Goal: Task Accomplishment & Management: Complete application form

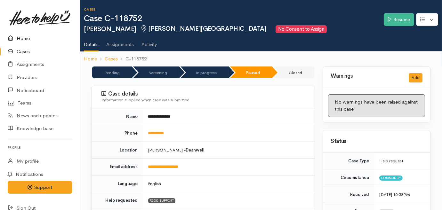
drag, startPoint x: 0, startPoint y: 0, endPoint x: 23, endPoint y: 35, distance: 41.3
click at [23, 35] on link "Home" at bounding box center [40, 38] width 80 height 13
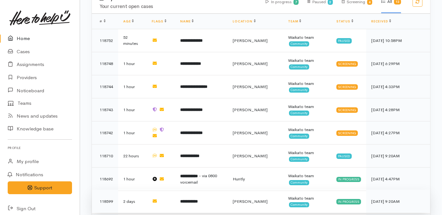
scroll to position [317, 0]
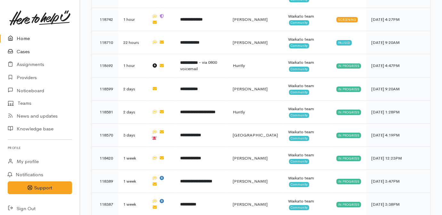
click at [18, 49] on link "Cases" at bounding box center [40, 51] width 80 height 13
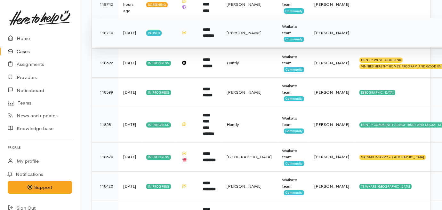
scroll to position [174, 0]
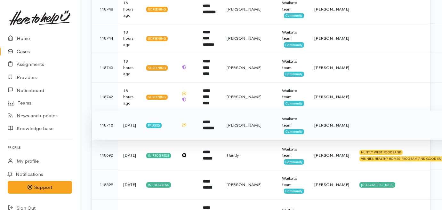
click at [239, 130] on td "[PERSON_NAME]" at bounding box center [248, 125] width 55 height 29
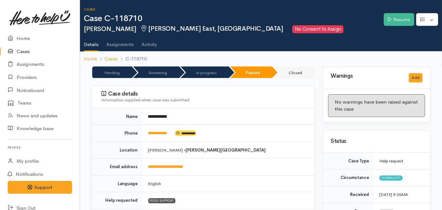
drag, startPoint x: 174, startPoint y: 133, endPoint x: 275, endPoint y: 136, distance: 100.8
click at [172, 133] on td "**********" at bounding box center [229, 133] width 172 height 17
drag, startPoint x: 398, startPoint y: 18, endPoint x: 401, endPoint y: 22, distance: 4.4
click at [399, 18] on link "Resume" at bounding box center [398, 19] width 30 height 13
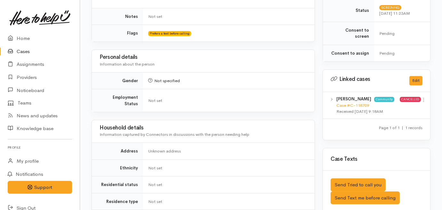
scroll to position [349, 0]
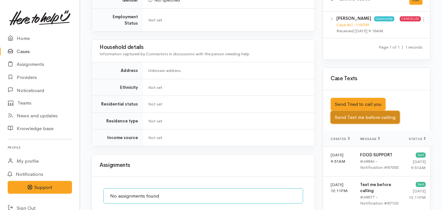
click at [369, 111] on button "Send Text me before calling" at bounding box center [364, 117] width 69 height 13
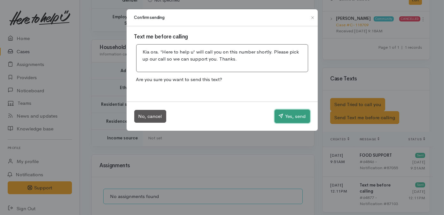
click at [283, 117] on button "Yes, send" at bounding box center [292, 115] width 35 height 13
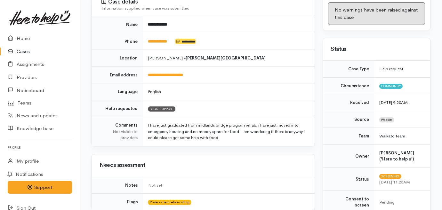
scroll to position [71, 0]
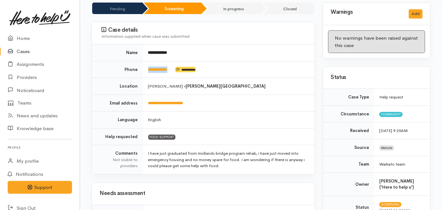
drag, startPoint x: 176, startPoint y: 60, endPoint x: 147, endPoint y: 63, distance: 28.3
click at [147, 63] on td "**********" at bounding box center [229, 69] width 172 height 17
drag, startPoint x: 147, startPoint y: 63, endPoint x: 151, endPoint y: 63, distance: 3.3
copy td "**********"
drag, startPoint x: 233, startPoint y: 121, endPoint x: 229, endPoint y: 123, distance: 4.4
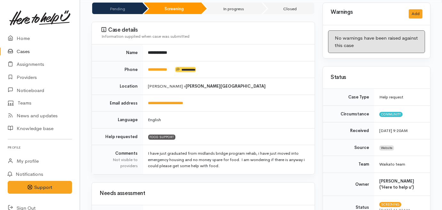
click at [233, 128] on td "FOOD SUPPORT" at bounding box center [229, 136] width 172 height 17
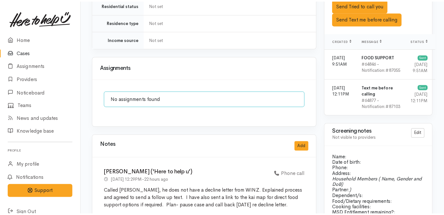
scroll to position [449, 0]
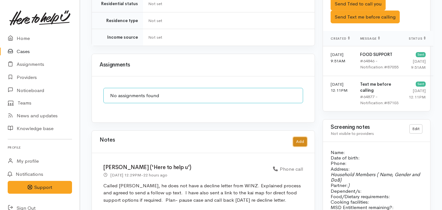
click at [297, 137] on button "Add" at bounding box center [300, 141] width 14 height 9
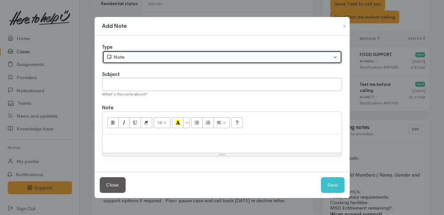
click at [169, 59] on div "Note" at bounding box center [219, 56] width 226 height 7
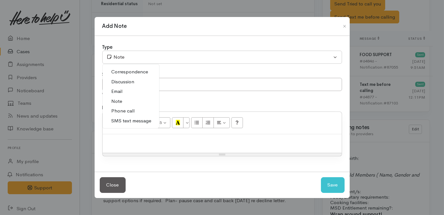
click at [127, 111] on span "Phone call" at bounding box center [123, 110] width 23 height 7
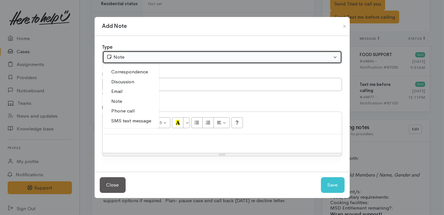
select select "3"
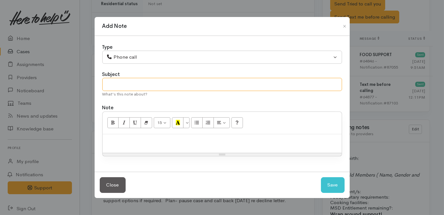
click at [140, 85] on input "text" at bounding box center [222, 84] width 240 height 13
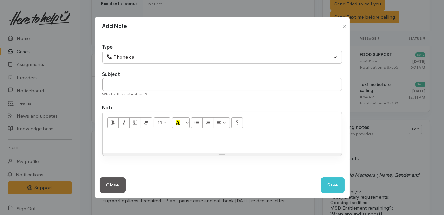
click at [142, 145] on div at bounding box center [222, 143] width 239 height 19
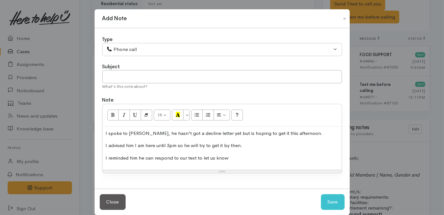
click at [278, 146] on p "I advised him I am here until 3pm so he will try to get it by then." at bounding box center [222, 145] width 233 height 7
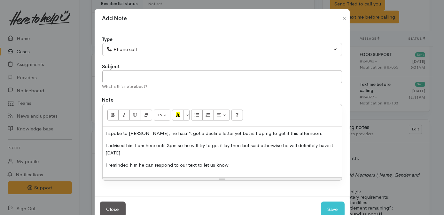
click at [270, 170] on div "I spoke to Daniel, he hasn't got a decline letter yet but is hoping to get it t…" at bounding box center [222, 151] width 239 height 51
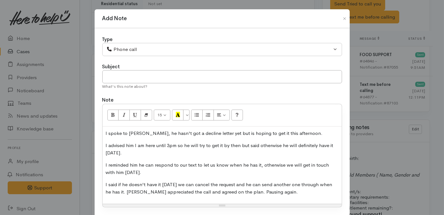
click at [125, 191] on p "I said if he doesn't have it tomorrow we can cancel the request and he can send…" at bounding box center [222, 188] width 233 height 14
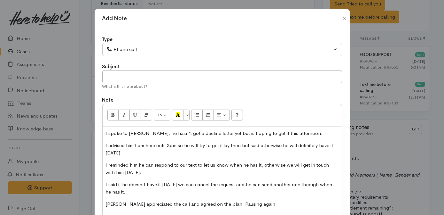
click at [217, 205] on p "Daniel appreciated the call and agreed on the plan. Pausing again." at bounding box center [222, 203] width 233 height 7
click at [194, 75] on input "text" at bounding box center [222, 76] width 240 height 13
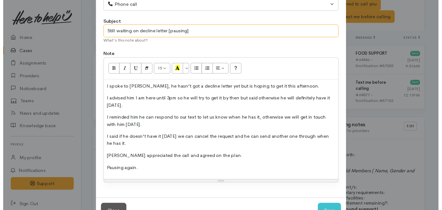
scroll to position [67, 0]
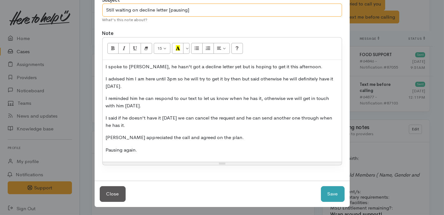
type input "Still waiting on decline letter [pausing]"
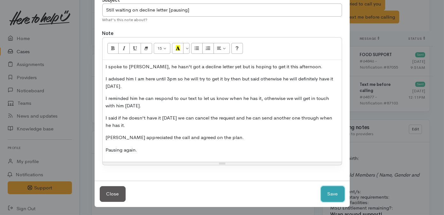
click at [333, 195] on button "Save" at bounding box center [333, 194] width 24 height 16
select select "1"
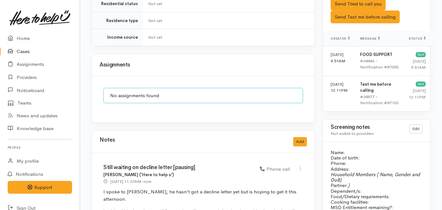
scroll to position [0, 0]
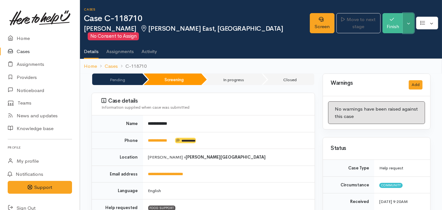
click at [409, 20] on button "Toggle Dropdown" at bounding box center [408, 23] width 11 height 20
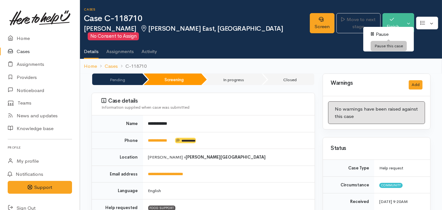
drag, startPoint x: 382, startPoint y: 34, endPoint x: 246, endPoint y: 53, distance: 137.2
click at [382, 34] on link "Pause" at bounding box center [388, 34] width 51 height 10
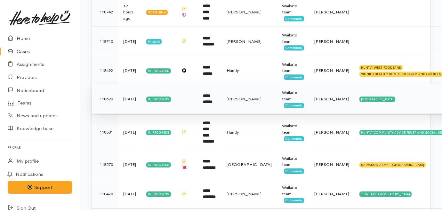
scroll to position [210, 0]
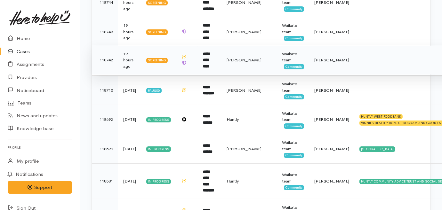
click at [174, 66] on td "Screening" at bounding box center [158, 59] width 35 height 29
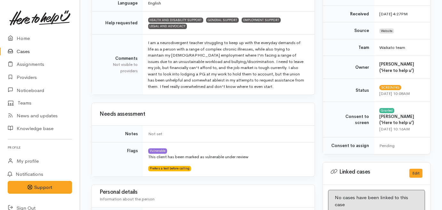
scroll to position [291, 0]
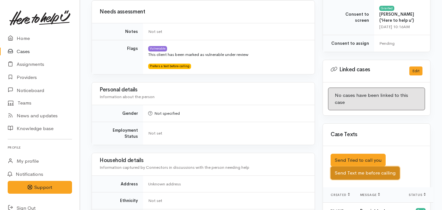
click at [377, 167] on button "Send Text me before calling" at bounding box center [364, 173] width 69 height 13
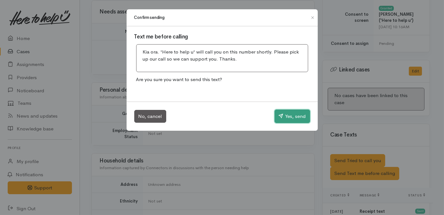
drag, startPoint x: 295, startPoint y: 118, endPoint x: 175, endPoint y: 91, distance: 123.2
click at [295, 118] on button "Yes, send" at bounding box center [292, 115] width 35 height 13
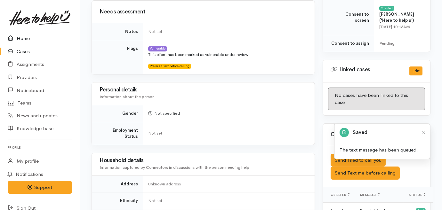
click at [20, 39] on link "Home" at bounding box center [40, 38] width 80 height 13
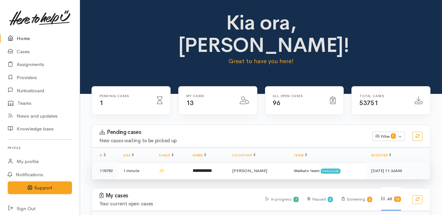
click at [212, 168] on b "**********" at bounding box center [202, 170] width 19 height 4
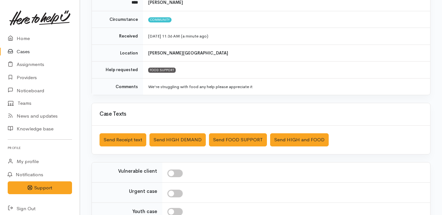
scroll to position [147, 0]
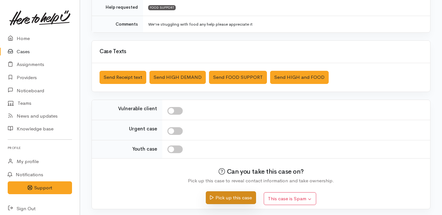
click at [230, 196] on button "Pick up this case" at bounding box center [231, 197] width 50 height 13
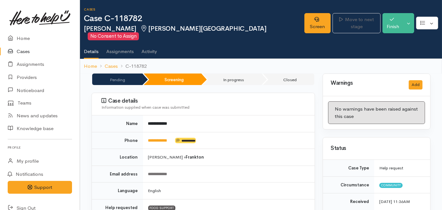
click at [20, 51] on link "Cases" at bounding box center [40, 51] width 80 height 13
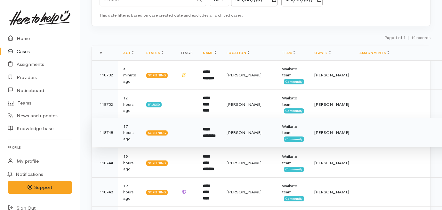
scroll to position [174, 0]
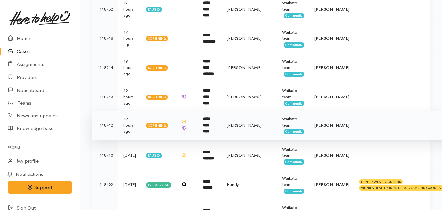
click at [189, 131] on td at bounding box center [187, 125] width 22 height 29
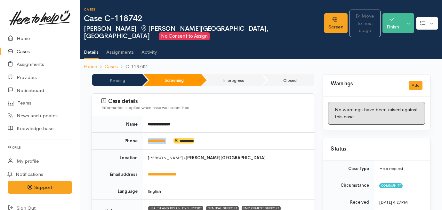
drag, startPoint x: 175, startPoint y: 133, endPoint x: 146, endPoint y: 134, distance: 28.8
click at [146, 134] on td "**********" at bounding box center [229, 141] width 172 height 17
drag, startPoint x: 146, startPoint y: 134, endPoint x: 150, endPoint y: 133, distance: 4.0
copy td "**********"
click at [262, 116] on td "**********" at bounding box center [229, 124] width 172 height 17
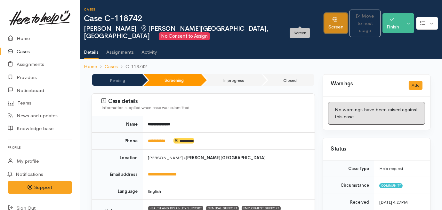
click at [324, 14] on link "Screen" at bounding box center [335, 23] width 23 height 20
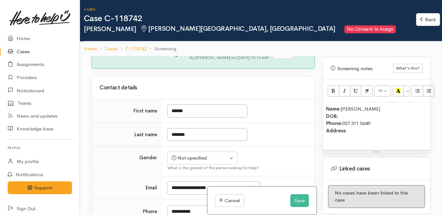
scroll to position [87, 0]
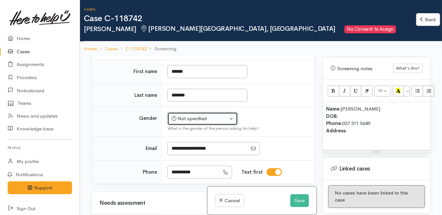
click at [198, 115] on div "Not specified" at bounding box center [199, 118] width 56 height 7
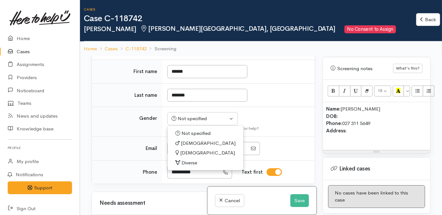
click at [187, 150] on span "Female" at bounding box center [207, 152] width 55 height 7
select select "Female"
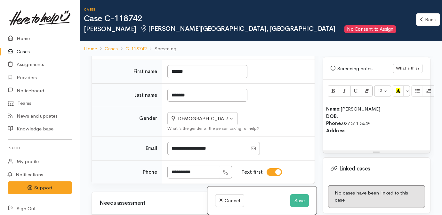
click at [277, 131] on td "Not specified Male Female Diverse Female Not specified Male Female Diverse What…" at bounding box center [238, 122] width 152 height 30
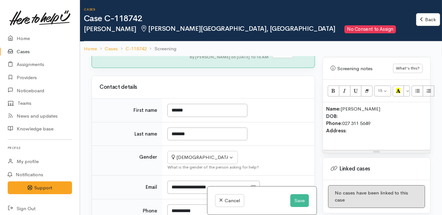
scroll to position [58, 0]
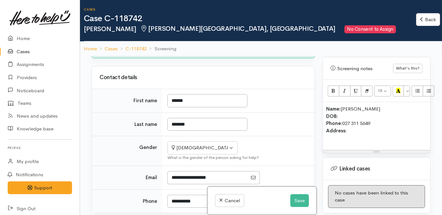
click at [344, 125] on p "Name: Rachel Kuysten DOB: Phone: 027 311 5649 Address:" at bounding box center [376, 123] width 101 height 36
click at [353, 124] on p "Name: Rachel Kuysten DOB: Phone: 027 311 5649 Address:" at bounding box center [376, 123] width 101 height 36
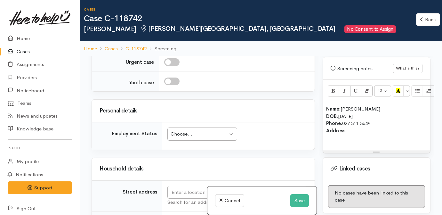
scroll to position [756, 0]
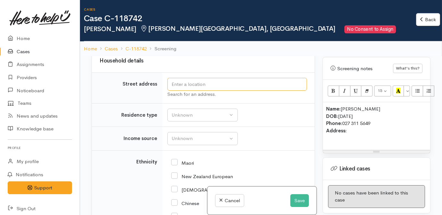
click at [198, 78] on input "text" at bounding box center [236, 84] width 139 height 13
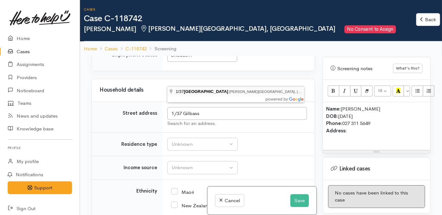
type input "1/37 Gilbass Avenue, Hamilton Lake, Hamilton, New Zealand"
drag, startPoint x: 216, startPoint y: 89, endPoint x: 216, endPoint y: 93, distance: 4.2
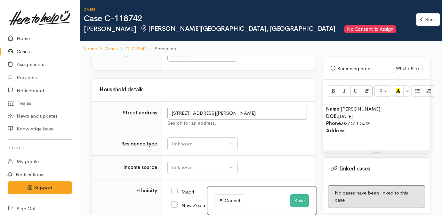
scroll to position [727, 0]
click at [273, 108] on input "1/37 Gilbass Avenue, Hamilton Lake, Hamilton, New Zealand" at bounding box center [236, 113] width 139 height 13
click at [372, 141] on p "Name: Rachel Kuysten DOB: 13/10/1988 Phone: 027 311 5649 Address:" at bounding box center [376, 123] width 101 height 36
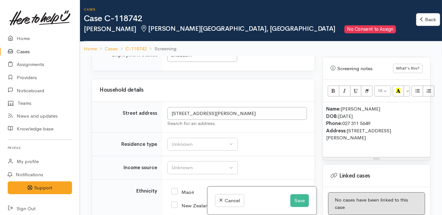
click at [253, 145] on td "Unknown Emergency accommodation Homeless Other Own home Private rental Public /…" at bounding box center [238, 144] width 152 height 24
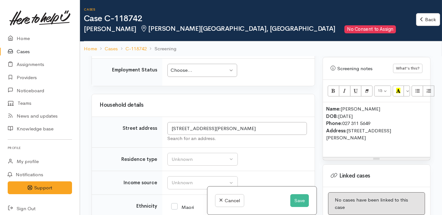
scroll to position [668, 0]
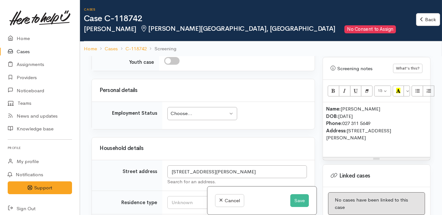
click at [179, 110] on div "Choose..." at bounding box center [198, 113] width 57 height 7
click at [269, 137] on div "Household details" at bounding box center [203, 148] width 223 height 22
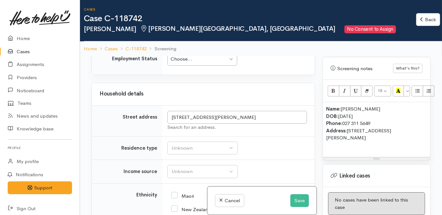
scroll to position [727, 0]
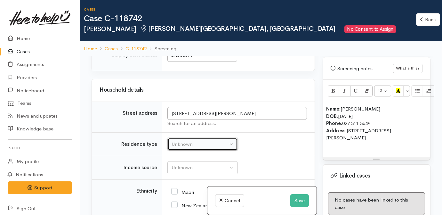
click at [190, 140] on div "Unknown" at bounding box center [199, 143] width 56 height 7
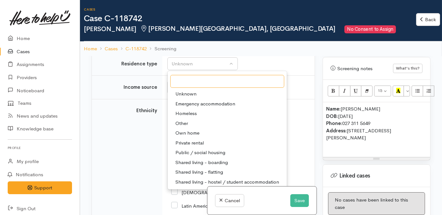
scroll to position [814, 0]
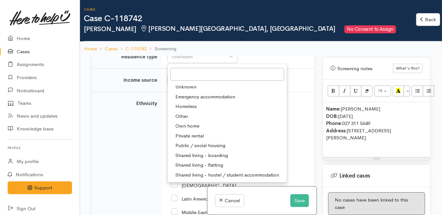
click at [178, 122] on span "Own home" at bounding box center [187, 125] width 24 height 7
select select "1"
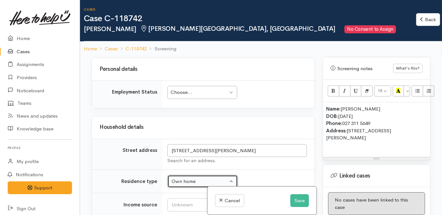
scroll to position [687, 0]
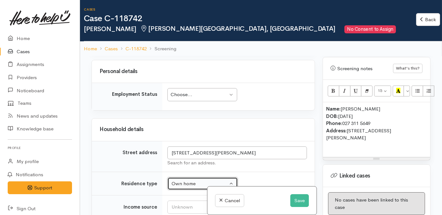
click at [189, 93] on div "Choose..." at bounding box center [198, 94] width 57 height 7
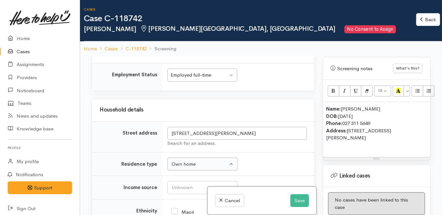
scroll to position [716, 0]
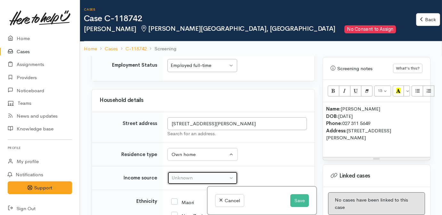
click at [191, 174] on div "Unknown" at bounding box center [199, 177] width 56 height 7
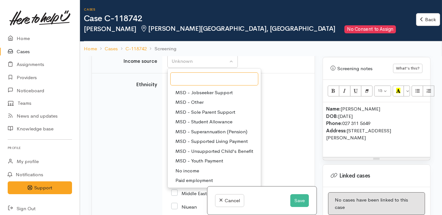
scroll to position [58, 0]
click at [192, 176] on span "Paid employment" at bounding box center [193, 179] width 37 height 7
select select "1"
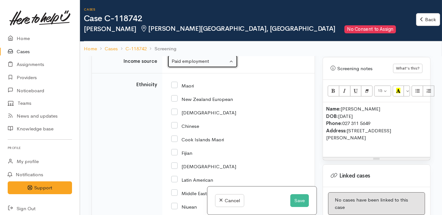
scroll to position [827, 0]
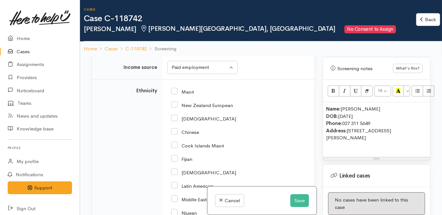
click at [253, 138] on div "Cook Islands Maori" at bounding box center [237, 144] width 132 height 13
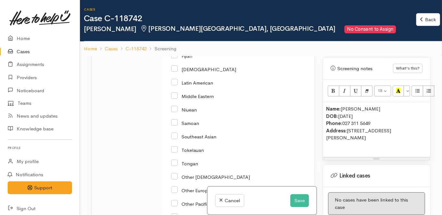
scroll to position [1030, 0]
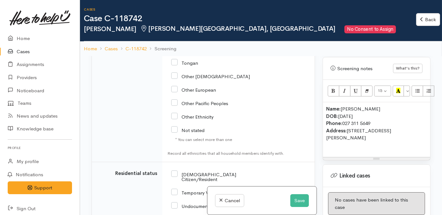
click at [203, 171] on input "NZ Citizen/Resident" at bounding box center [211, 176] width 81 height 11
checkbox input "true"
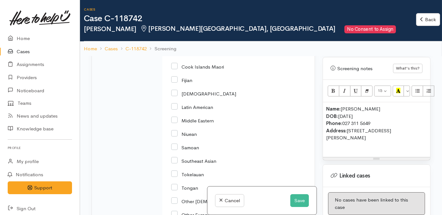
scroll to position [856, 0]
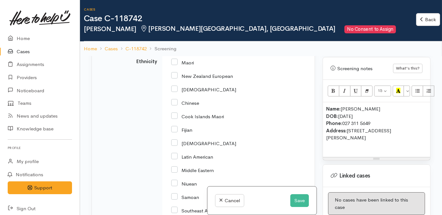
click at [211, 73] on input "New Zealand European" at bounding box center [202, 76] width 62 height 6
checkbox input "true"
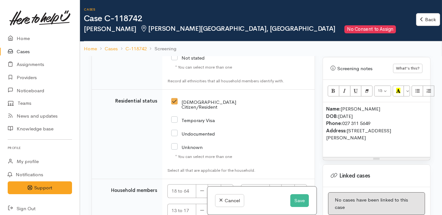
scroll to position [1148, 0]
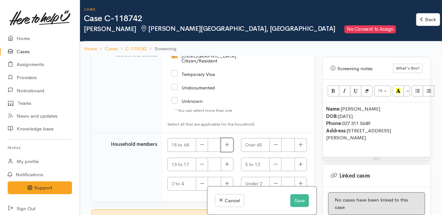
drag, startPoint x: 223, startPoint y: 134, endPoint x: 216, endPoint y: 150, distance: 17.3
click at [223, 138] on button "button" at bounding box center [227, 145] width 12 height 14
type input "1"
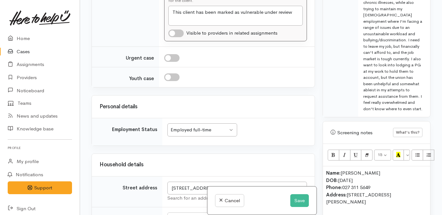
scroll to position [465, 0]
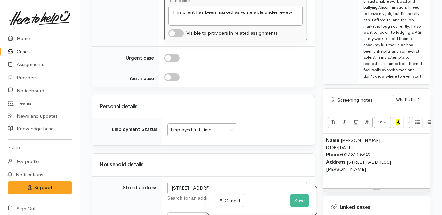
click at [365, 179] on p "Name: Rachel Kuysten DOB: 13/10/1988 Phone: 027 311 5649 Address: 1/37 Gilbass …" at bounding box center [376, 158] width 101 height 43
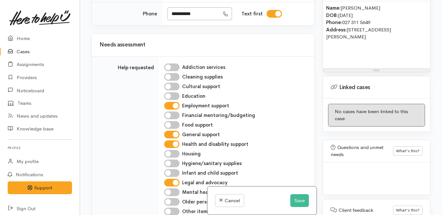
scroll to position [552, 0]
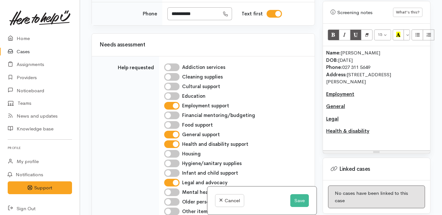
click at [390, 98] on p "Employment" at bounding box center [376, 94] width 101 height 7
click at [384, 98] on div "Name: Rachel Kuysten DOB: 13/10/1988 Phone: 027 311 5649 Address: 1/37 Gilbass …" at bounding box center [376, 98] width 107 height 104
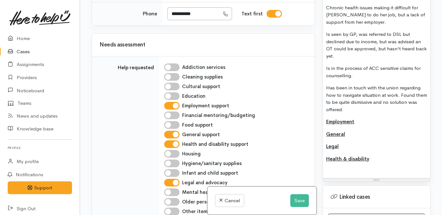
scroll to position [640, 0]
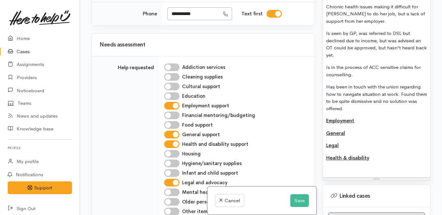
click at [369, 124] on p "Employment" at bounding box center [376, 120] width 101 height 7
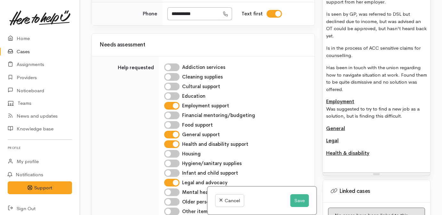
scroll to position [668, 0]
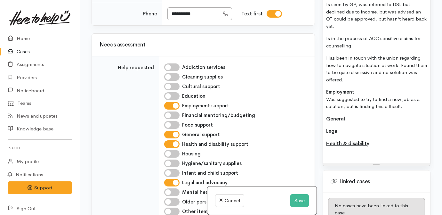
click at [370, 135] on p "Legal" at bounding box center [376, 130] width 101 height 7
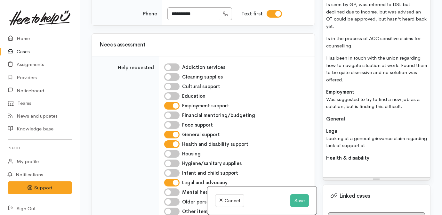
click at [401, 149] on p "Legal Looking at a general grievance claim regarding lack of support at" at bounding box center [376, 138] width 101 height 22
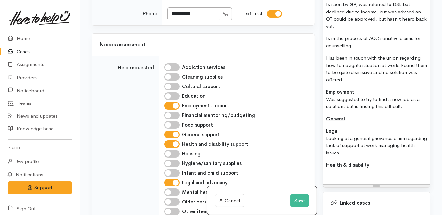
click at [359, 83] on p "Has been in touch with the union regarding how to navigate situation at work. F…" at bounding box center [376, 68] width 101 height 29
click at [356, 49] on p "Is in the process of ACC sensitive claims for counselling." at bounding box center [376, 42] width 101 height 14
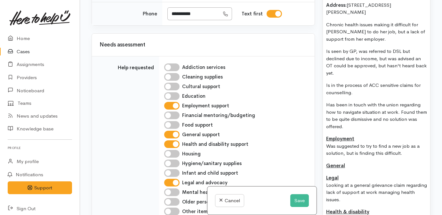
scroll to position [610, 0]
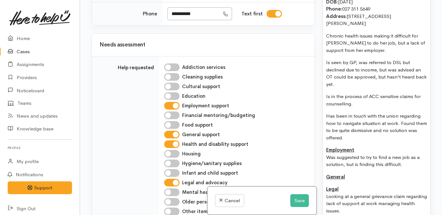
drag, startPoint x: 353, startPoint y: 114, endPoint x: 326, endPoint y: 47, distance: 72.2
click at [326, 47] on div "Name: Rachel Kuysten DOB: 13/10/1988 Phone: 027 311 5649 Address: 1/37 Gilbass …" at bounding box center [376, 115] width 107 height 254
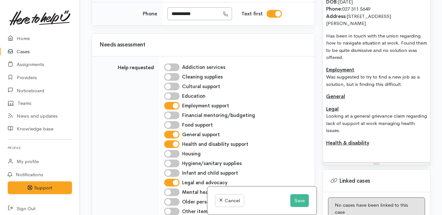
click at [364, 154] on p "Health & disability" at bounding box center [376, 146] width 101 height 14
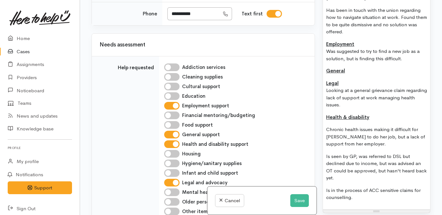
click at [393, 121] on p "Health & disability" at bounding box center [376, 117] width 101 height 7
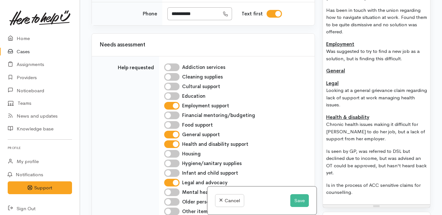
drag, startPoint x: 369, startPoint y: 114, endPoint x: 360, endPoint y: 113, distance: 9.0
click at [367, 108] on p "Legal Looking at a general grievance claim regarding lack of support at work ma…" at bounding box center [376, 94] width 101 height 29
click at [362, 55] on p "Employment Was suggested to try to find a new job as a solution, but is finding…" at bounding box center [376, 52] width 101 height 22
click at [349, 92] on p "Legal Looking at a general grievance claim regarding lack of support at work ma…" at bounding box center [376, 94] width 101 height 29
click at [380, 124] on p "Health & disability Chronic health issues making it difficult for Rachel to do …" at bounding box center [376, 128] width 101 height 29
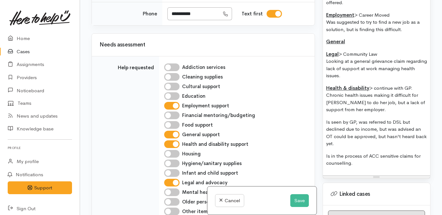
scroll to position [665, 0]
click at [366, 167] on p "Is in the process of ACC sensitive claims for counselling." at bounding box center [376, 159] width 101 height 14
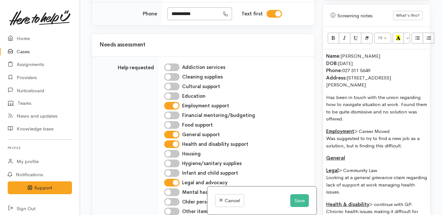
scroll to position [520, 0]
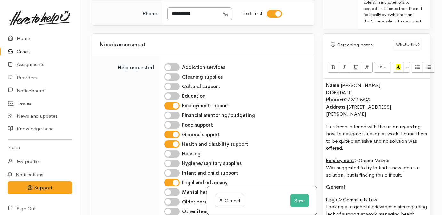
drag, startPoint x: 379, startPoint y: 96, endPoint x: 342, endPoint y: 96, distance: 36.1
click at [342, 96] on p "Name: Rachel Kuysten DOB: 13/10/1988 Phone: 027 311 5649 Address: 1/37 Gilbass …" at bounding box center [376, 100] width 101 height 36
copy p "Rachel Kuysten"
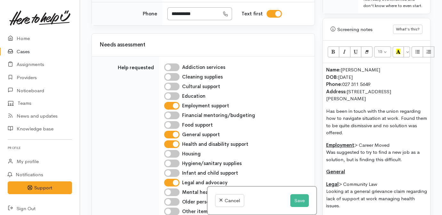
scroll to position [549, 0]
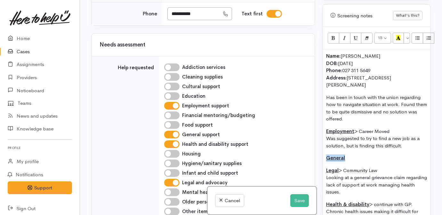
drag, startPoint x: 356, startPoint y: 168, endPoint x: 312, endPoint y: 168, distance: 43.2
click at [312, 168] on div "Related cases There are no other cases from the same person found. Manually lin…" at bounding box center [261, 107] width 346 height 215
click at [412, 138] on div "Name: Rachel Kuysten DOB: 13/10/1988 Phone: 027 311 5649 Address: 1/37 Gilbass …" at bounding box center [376, 179] width 107 height 261
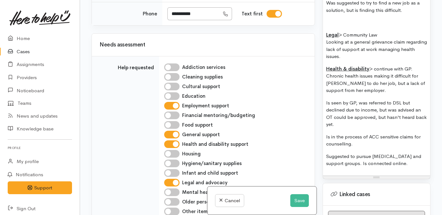
scroll to position [723, 0]
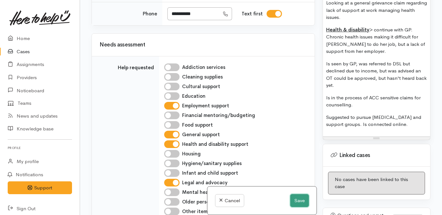
click at [297, 199] on button "Save" at bounding box center [299, 200] width 19 height 13
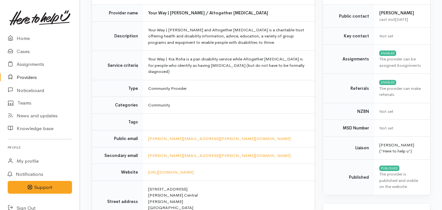
scroll to position [87, 0]
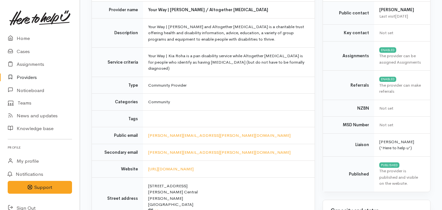
click at [35, 79] on link "Providers" at bounding box center [40, 77] width 80 height 13
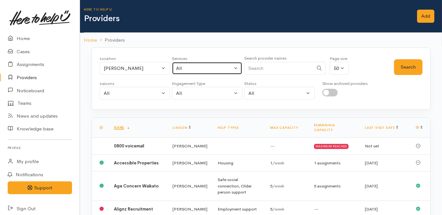
click at [210, 69] on div "All" at bounding box center [204, 68] width 56 height 7
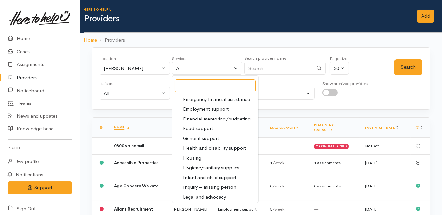
scroll to position [87, 0]
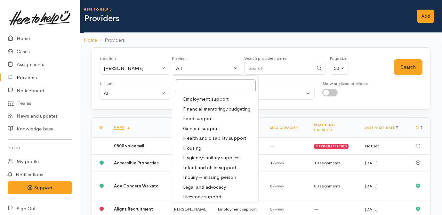
click at [206, 185] on span "Legal and advocacy" at bounding box center [204, 186] width 43 height 7
select select "27"
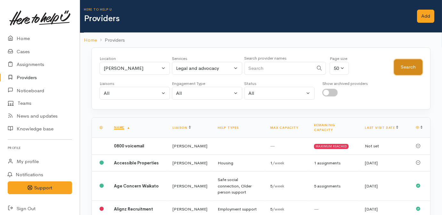
click at [403, 66] on button "Search" at bounding box center [408, 67] width 28 height 16
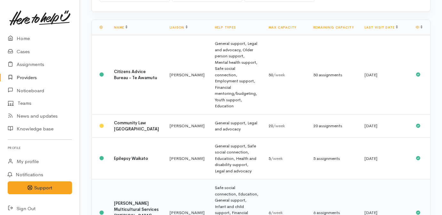
scroll to position [116, 0]
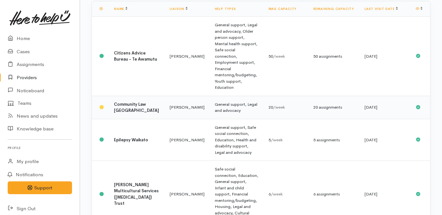
click at [219, 96] on td "General support, Legal and advocacy" at bounding box center [236, 107] width 54 height 23
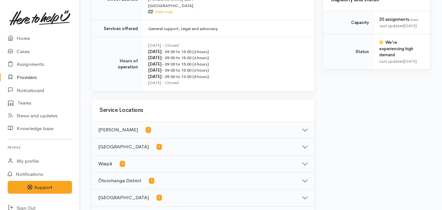
scroll to position [116, 0]
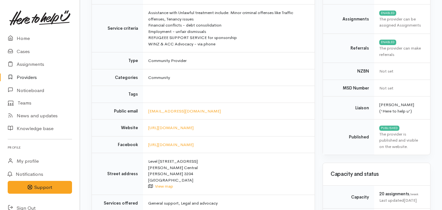
drag, startPoint x: 32, startPoint y: 76, endPoint x: 41, endPoint y: 71, distance: 10.4
click at [31, 76] on link "Providers" at bounding box center [40, 77] width 80 height 13
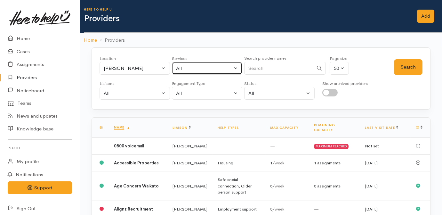
click at [185, 74] on button "All" at bounding box center [207, 68] width 70 height 13
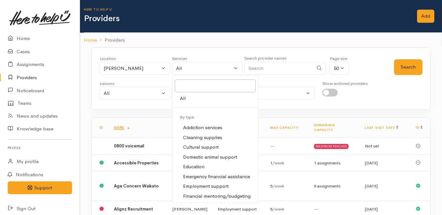
click at [211, 184] on span "Employment support" at bounding box center [205, 185] width 45 height 7
select select "10"
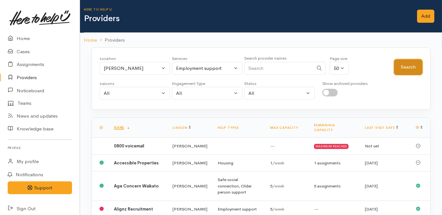
click at [406, 71] on button "Search" at bounding box center [408, 67] width 28 height 16
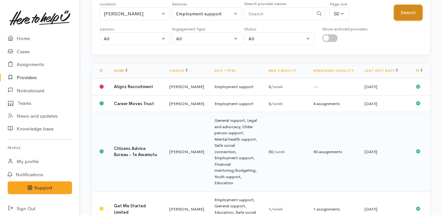
scroll to position [87, 0]
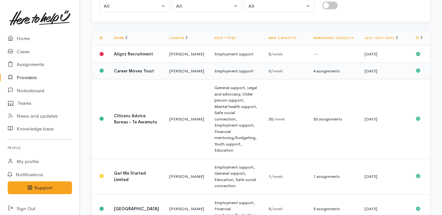
click at [209, 79] on td "Employment support" at bounding box center [236, 70] width 54 height 17
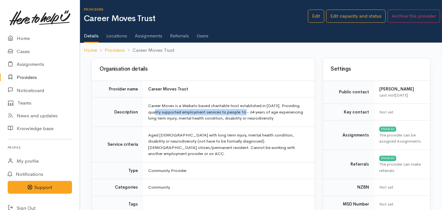
drag, startPoint x: 148, startPoint y: 111, endPoint x: 242, endPoint y: 111, distance: 93.7
click at [242, 111] on td "Career Moves is a Waikato based charitable trust established in [DATE]. Providi…" at bounding box center [228, 112] width 171 height 29
drag, startPoint x: 242, startPoint y: 111, endPoint x: 262, endPoint y: 123, distance: 23.5
click at [283, 122] on td "Career Moves is a Waikato based charitable trust established in [DATE]. Providi…" at bounding box center [228, 112] width 171 height 29
drag, startPoint x: 162, startPoint y: 113, endPoint x: 279, endPoint y: 125, distance: 117.7
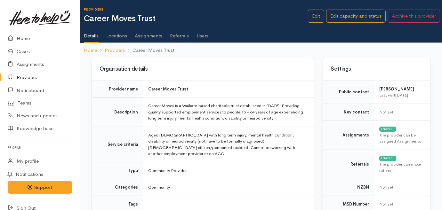
click at [279, 125] on td "Career Moves is a Waikato based charitable trust established in [DATE]. Providi…" at bounding box center [228, 112] width 171 height 29
click at [282, 124] on td "Career Moves is a Waikato based charitable trust established in [DATE]. Providi…" at bounding box center [228, 112] width 171 height 29
click at [204, 147] on td "Aged [DEMOGRAPHIC_DATA] with long term injury, mental health condition, disabil…" at bounding box center [228, 144] width 171 height 35
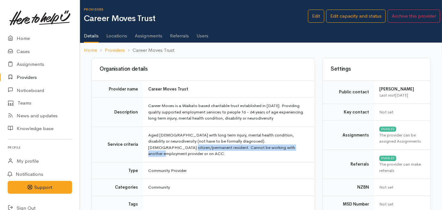
drag, startPoint x: 148, startPoint y: 146, endPoint x: 291, endPoint y: 153, distance: 143.7
click at [291, 153] on td "Aged [DEMOGRAPHIC_DATA] with long term injury, mental health condition, disabil…" at bounding box center [228, 144] width 171 height 35
drag, startPoint x: 291, startPoint y: 153, endPoint x: 282, endPoint y: 154, distance: 9.4
click at [282, 154] on td "Aged [DEMOGRAPHIC_DATA] with long term injury, mental health condition, disabil…" at bounding box center [228, 144] width 171 height 35
click at [278, 150] on td "Aged [DEMOGRAPHIC_DATA] with long term injury, mental health condition, disabil…" at bounding box center [228, 144] width 171 height 35
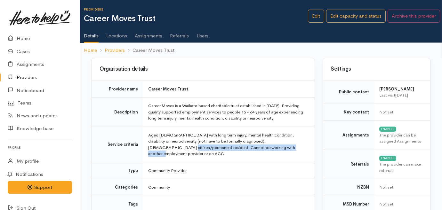
drag, startPoint x: 274, startPoint y: 145, endPoint x: 145, endPoint y: 151, distance: 129.0
click at [145, 151] on td "Aged [DEMOGRAPHIC_DATA] with long term injury, mental health condition, disabil…" at bounding box center [228, 144] width 171 height 35
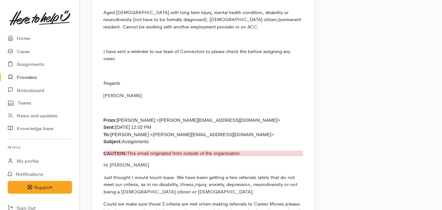
scroll to position [727, 0]
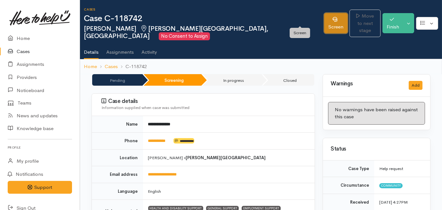
drag, startPoint x: 298, startPoint y: 17, endPoint x: 299, endPoint y: 21, distance: 4.5
click at [324, 17] on link "Screen" at bounding box center [335, 23] width 23 height 20
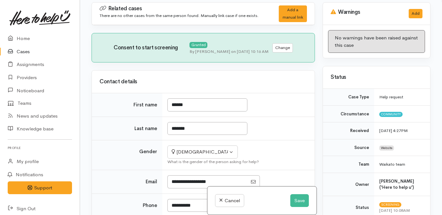
scroll to position [56, 0]
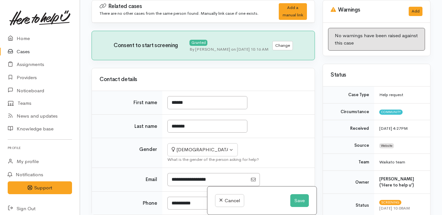
drag, startPoint x: 0, startPoint y: 0, endPoint x: 284, endPoint y: 107, distance: 303.6
click at [284, 107] on td "******" at bounding box center [238, 103] width 152 height 24
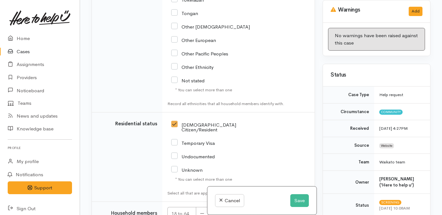
scroll to position [1170, 0]
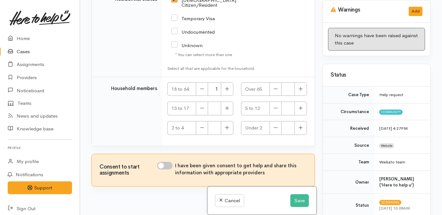
drag, startPoint x: 165, startPoint y: 154, endPoint x: 175, endPoint y: 159, distance: 11.5
click at [166, 161] on input "I have been given consent to get help and share this information with appropria…" at bounding box center [164, 165] width 15 height 8
checkbox input "true"
click at [295, 201] on button "Save" at bounding box center [299, 200] width 19 height 13
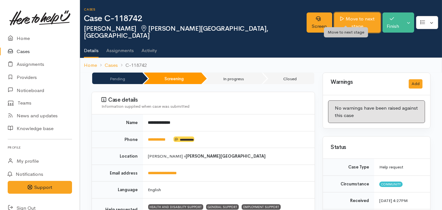
click at [356, 12] on link "Move to next stage" at bounding box center [357, 22] width 46 height 20
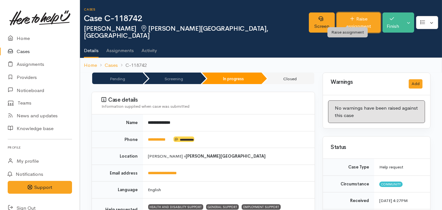
click at [336, 21] on link "Raise assignment" at bounding box center [357, 22] width 43 height 20
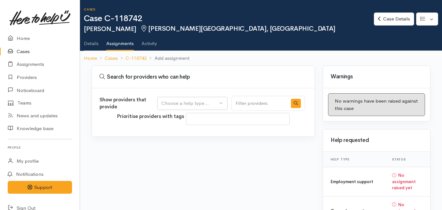
select select
drag, startPoint x: 205, startPoint y: 101, endPoint x: 206, endPoint y: 114, distance: 12.9
click at [205, 101] on div "Choose a help type..." at bounding box center [189, 103] width 56 height 7
click at [187, 152] on span "Employment support" at bounding box center [187, 153] width 45 height 7
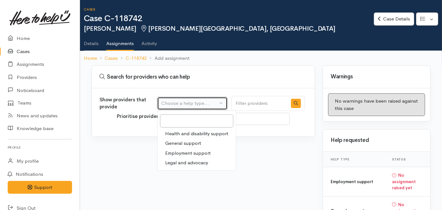
select select "10"
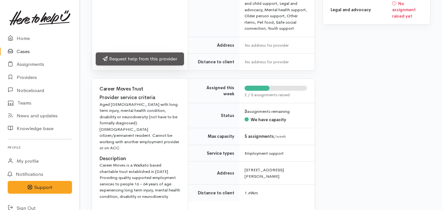
scroll to position [349, 0]
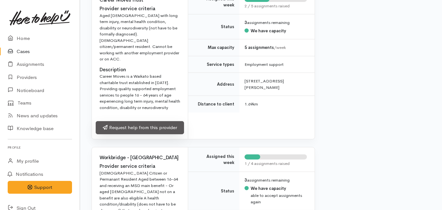
click at [153, 121] on link "Request help from this provider" at bounding box center [140, 127] width 88 height 13
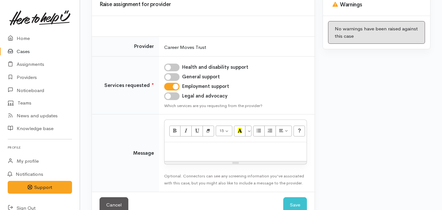
scroll to position [86, 0]
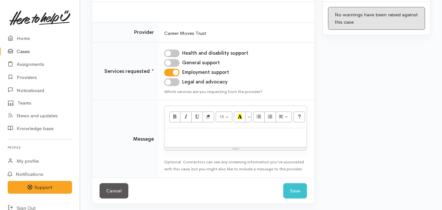
click at [207, 133] on p at bounding box center [236, 134] width 136 height 7
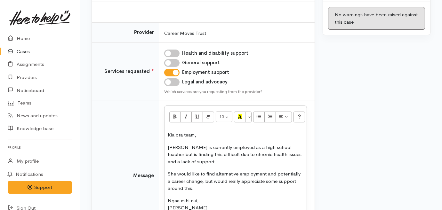
click at [233, 182] on p "She would like to find alternative employment and potentially a career change, …" at bounding box center [236, 181] width 136 height 22
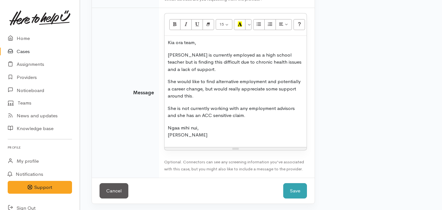
scroll to position [179, 0]
click at [301, 188] on button "Save" at bounding box center [295, 191] width 24 height 16
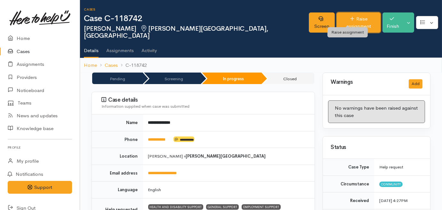
click at [336, 22] on link "Raise assignment" at bounding box center [357, 22] width 43 height 20
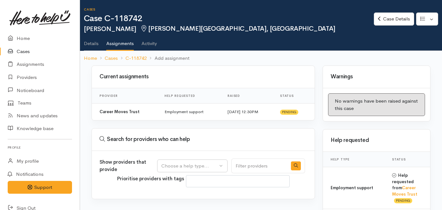
select select
click at [188, 162] on div "Choose a help type..." at bounding box center [189, 165] width 56 height 7
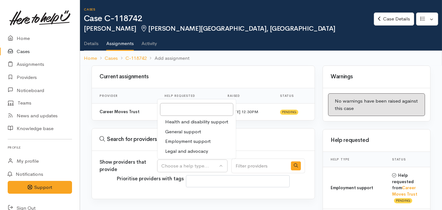
click at [183, 149] on span "Legal and advocacy" at bounding box center [186, 151] width 43 height 7
select select "27"
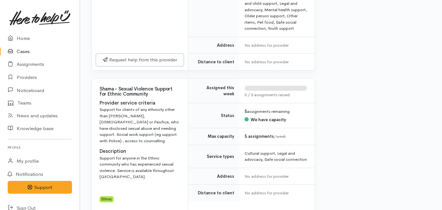
scroll to position [668, 0]
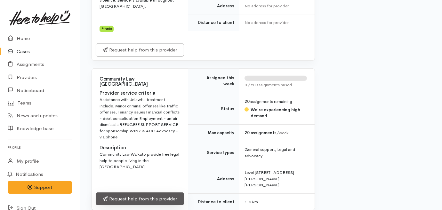
click at [163, 194] on link "Request help from this provider" at bounding box center [140, 199] width 88 height 13
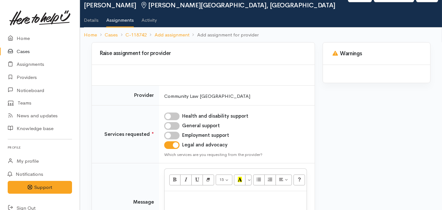
scroll to position [86, 0]
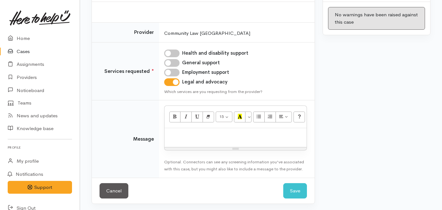
click at [204, 138] on div at bounding box center [235, 137] width 142 height 19
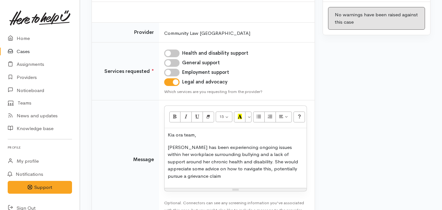
click at [267, 176] on p "Rachel has been experiencing ongoing issues within her workplace surrounding bu…" at bounding box center [236, 162] width 136 height 36
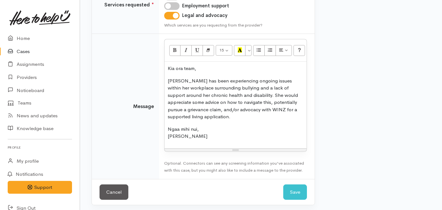
scroll to position [154, 0]
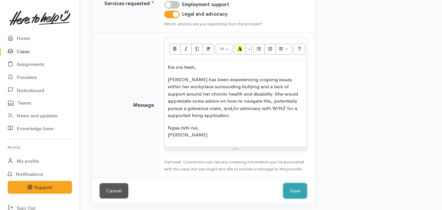
click at [301, 190] on button "Save" at bounding box center [295, 191] width 24 height 16
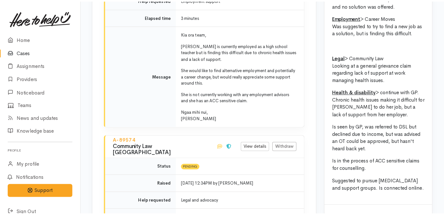
scroll to position [843, 0]
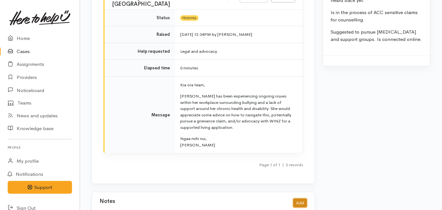
click at [299, 199] on button "Add" at bounding box center [300, 203] width 14 height 9
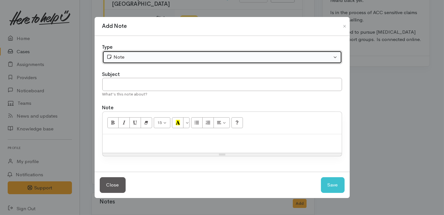
click at [161, 63] on button "Note" at bounding box center [222, 57] width 240 height 13
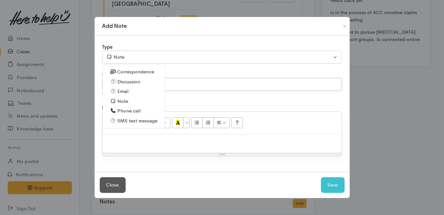
drag, startPoint x: 126, startPoint y: 113, endPoint x: 127, endPoint y: 98, distance: 14.4
click at [126, 111] on span "Phone call" at bounding box center [128, 110] width 23 height 7
select select "3"
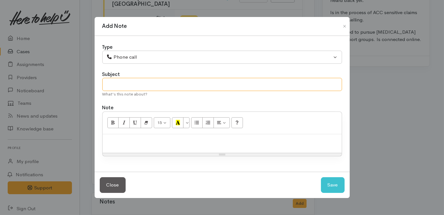
click at [128, 83] on input "text" at bounding box center [222, 84] width 240 height 13
type input "Screening and plan"
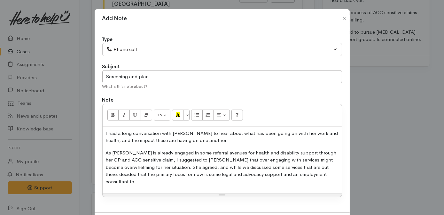
click at [245, 172] on p "As [PERSON_NAME] is already engaged in some referral avenues for health and dis…" at bounding box center [222, 167] width 233 height 36
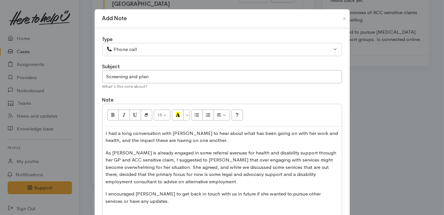
scroll to position [1, 0]
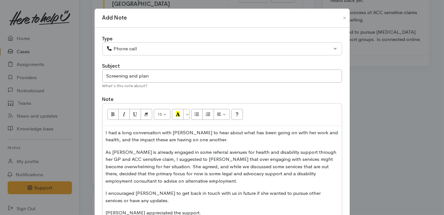
click at [120, 210] on p "[PERSON_NAME] appreciated the support." at bounding box center [222, 212] width 233 height 7
click at [146, 210] on p "[PERSON_NAME] appreciated the support." at bounding box center [222, 212] width 233 height 7
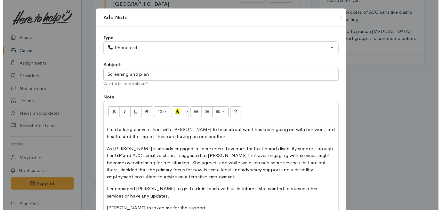
scroll to position [63, 0]
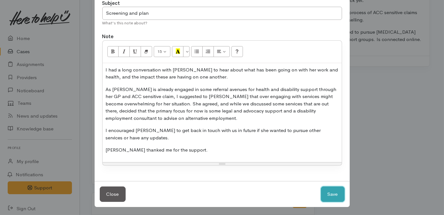
click at [325, 191] on button "Save" at bounding box center [333, 194] width 24 height 16
select select "1"
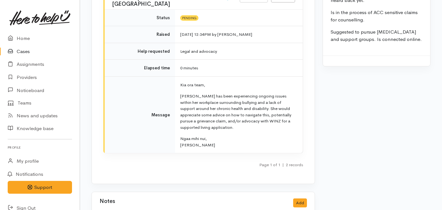
click at [17, 51] on link "Cases" at bounding box center [40, 51] width 80 height 13
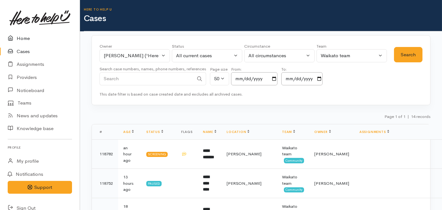
click at [15, 40] on icon at bounding box center [12, 39] width 9 height 8
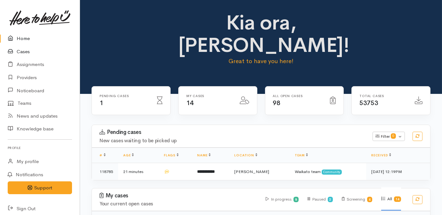
click at [18, 52] on link "Cases" at bounding box center [40, 51] width 80 height 13
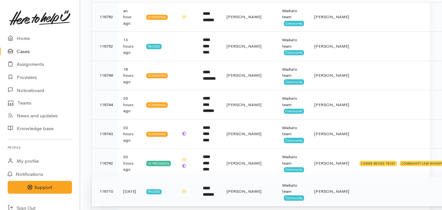
scroll to position [116, 0]
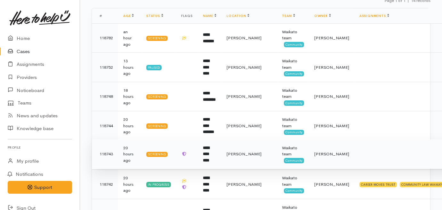
click at [209, 151] on b "**********" at bounding box center [206, 154] width 6 height 17
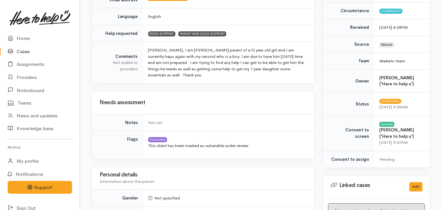
scroll to position [87, 0]
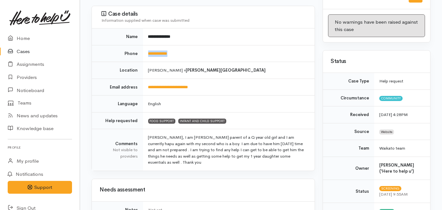
drag, startPoint x: 183, startPoint y: 50, endPoint x: 147, endPoint y: 44, distance: 36.3
click at [147, 45] on td "**********" at bounding box center [229, 53] width 172 height 17
drag, startPoint x: 147, startPoint y: 44, endPoint x: 152, endPoint y: 47, distance: 5.4
copy link "**********"
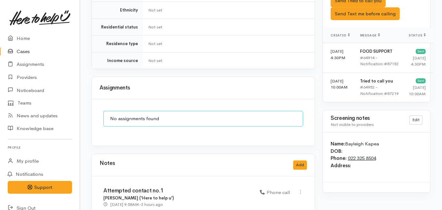
scroll to position [480, 0]
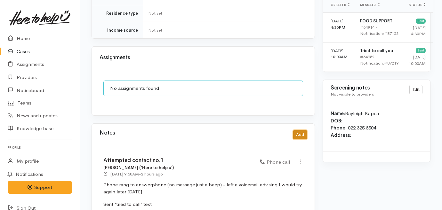
click at [299, 130] on button "Add" at bounding box center [300, 134] width 14 height 9
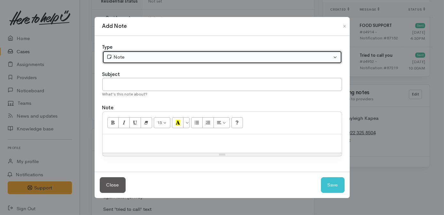
click at [201, 60] on div "Note" at bounding box center [219, 56] width 226 height 7
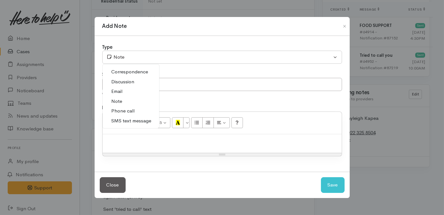
click at [122, 109] on span "Phone call" at bounding box center [123, 110] width 23 height 7
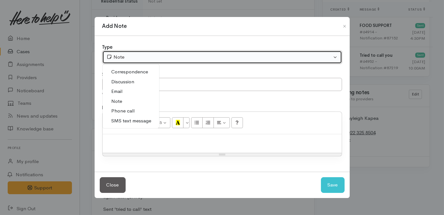
select select "3"
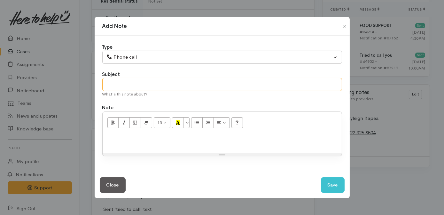
click at [139, 88] on input "text" at bounding box center [222, 84] width 240 height 13
type input "Attempted contact no.2"
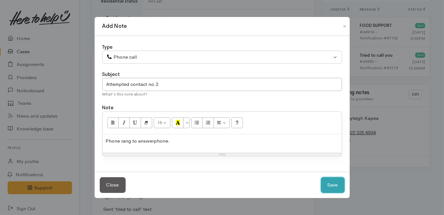
click at [327, 183] on button "Save" at bounding box center [333, 185] width 24 height 16
select select "1"
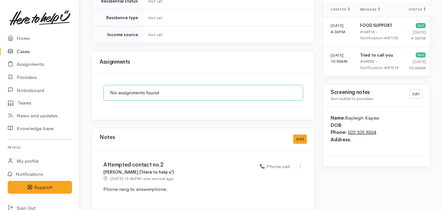
click at [16, 51] on icon at bounding box center [12, 52] width 9 height 8
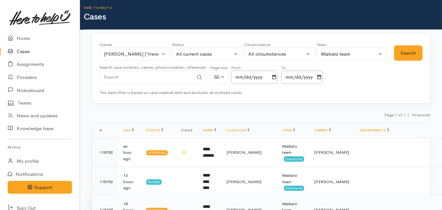
scroll to position [174, 0]
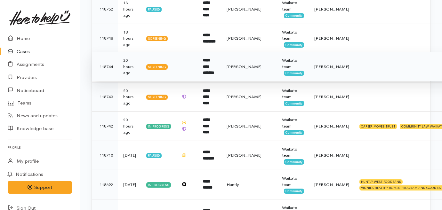
click at [197, 64] on td at bounding box center [187, 66] width 22 height 29
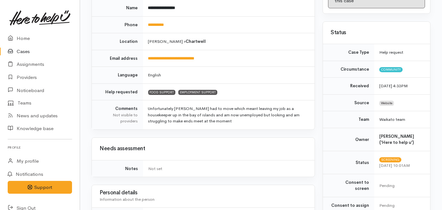
scroll to position [87, 0]
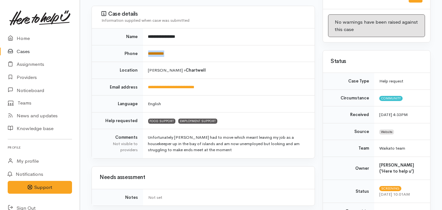
drag, startPoint x: 183, startPoint y: 46, endPoint x: 149, endPoint y: 45, distance: 34.6
click at [149, 45] on td "**********" at bounding box center [229, 53] width 172 height 17
copy link "**********"
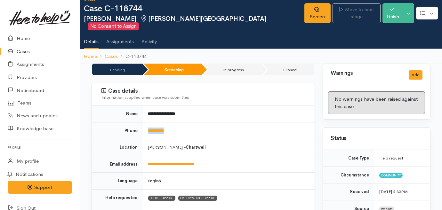
scroll to position [0, 0]
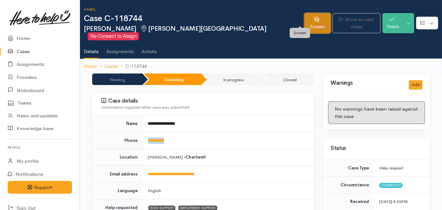
click at [304, 23] on link "Screen" at bounding box center [317, 23] width 27 height 20
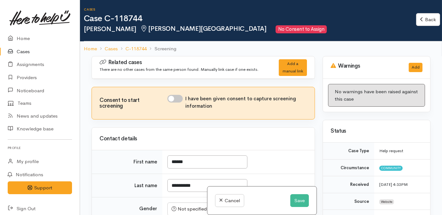
click at [177, 101] on input "I have been given consent to capture screening information" at bounding box center [174, 99] width 15 height 8
checkbox input "true"
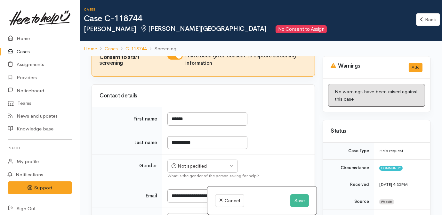
scroll to position [116, 0]
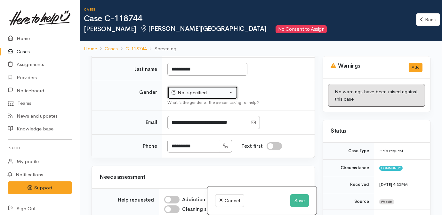
click at [190, 89] on div "Not specified" at bounding box center [199, 92] width 56 height 7
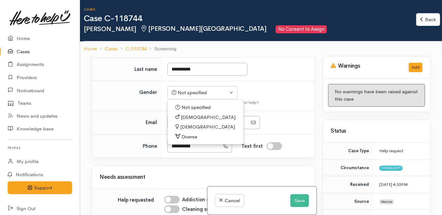
click at [192, 127] on span "[DEMOGRAPHIC_DATA]" at bounding box center [207, 126] width 55 height 7
select select "[DEMOGRAPHIC_DATA]"
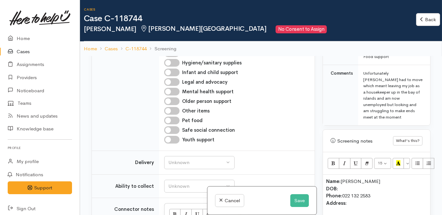
scroll to position [378, 0]
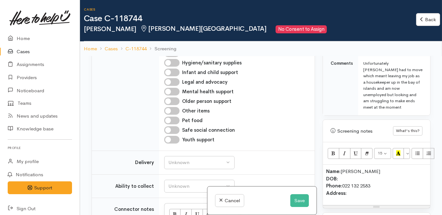
click at [352, 168] on p "Name: Temica Walkerwaru DOB: Phone: 022 132 2583 Address:" at bounding box center [376, 182] width 101 height 29
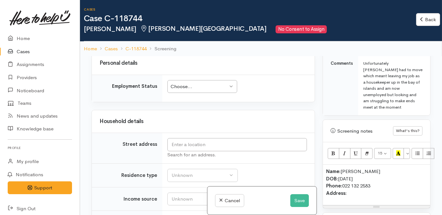
scroll to position [640, 0]
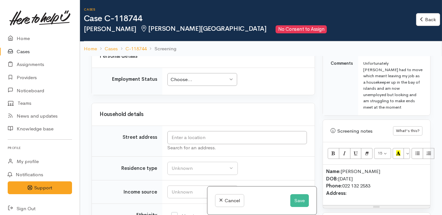
click at [184, 139] on div "Search for an address." at bounding box center [236, 141] width 139 height 20
click at [203, 126] on td "Search for an address." at bounding box center [238, 141] width 152 height 31
click at [212, 137] on input "text" at bounding box center [236, 137] width 139 height 13
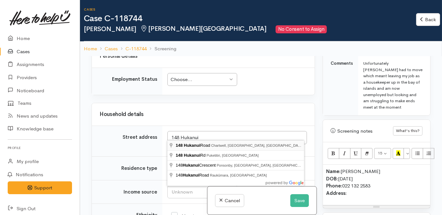
type input "148 Hukanui Road, Chartwell, Hamilton, New Zealand"
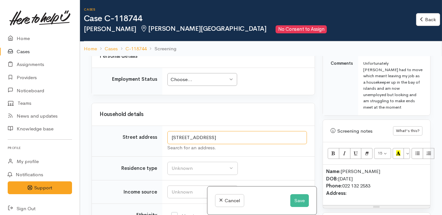
click at [256, 131] on input "148 Hukanui Road, Chartwell, Hamilton, New Zealand" at bounding box center [236, 137] width 139 height 13
click at [386, 173] on p "Name: Temica Walkerwaru DOB: 27/03/2002 Phone: 022 132 2583 Address:" at bounding box center [376, 182] width 101 height 29
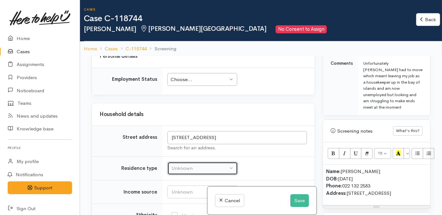
click at [211, 164] on div "Unknown" at bounding box center [199, 167] width 56 height 7
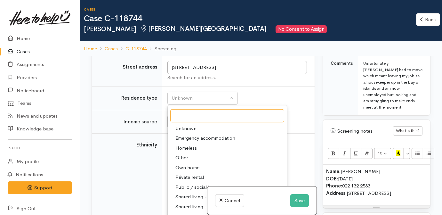
scroll to position [727, 0]
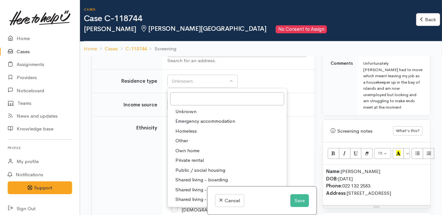
click at [196, 176] on span "Shared living - boarding" at bounding box center [201, 179] width 52 height 7
select select "4"
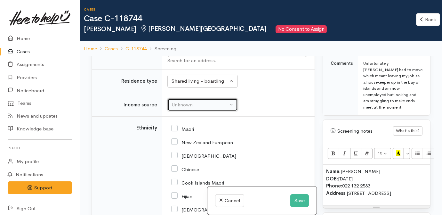
click at [186, 101] on div "Unknown" at bounding box center [199, 104] width 56 height 7
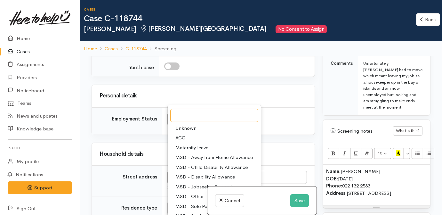
scroll to position [581, 0]
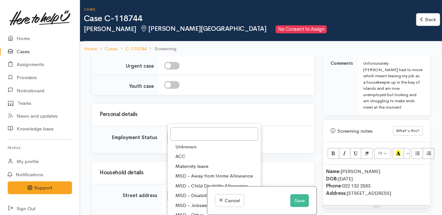
click at [293, 104] on div "Personal details" at bounding box center [203, 114] width 223 height 22
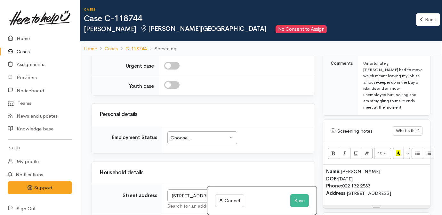
click at [202, 136] on div "Choose..." at bounding box center [198, 137] width 57 height 7
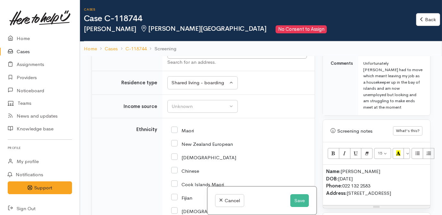
scroll to position [727, 0]
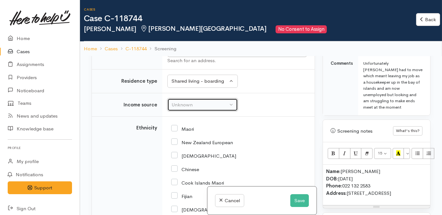
click at [185, 101] on div "Unknown" at bounding box center [199, 104] width 56 height 7
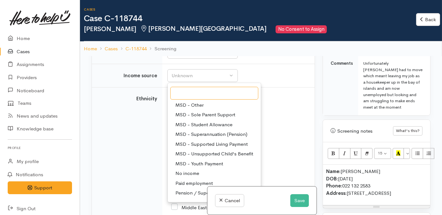
scroll to position [87, 0]
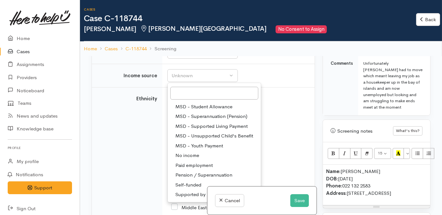
click at [190, 152] on span "No income" at bounding box center [187, 155] width 24 height 7
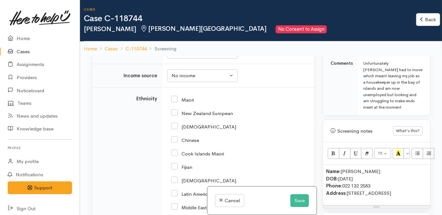
click at [283, 137] on div "Chinese" at bounding box center [237, 140] width 132 height 6
click at [221, 72] on div "No income" at bounding box center [199, 75] width 56 height 7
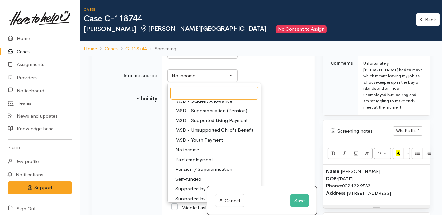
scroll to position [96, 0]
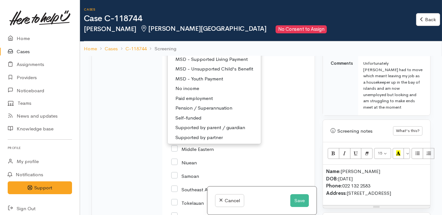
click at [218, 124] on span "Supported by parent / guardian" at bounding box center [210, 127] width 70 height 7
select select "15"
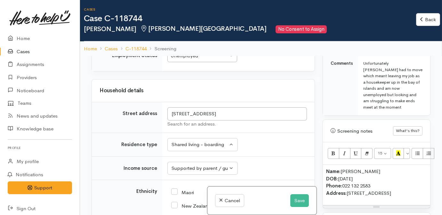
click at [283, 156] on td "Unknown ACC Maternity leave MSD - Away from Home Allowance MSD - Child Disabili…" at bounding box center [238, 168] width 152 height 24
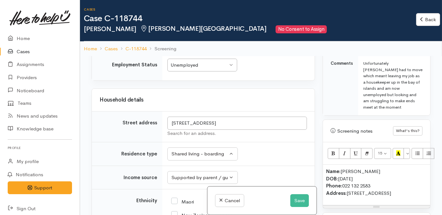
scroll to position [721, 0]
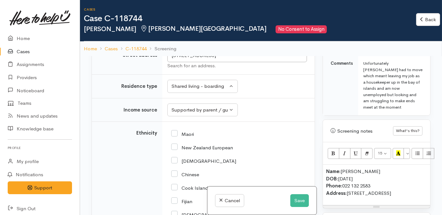
click at [181, 130] on input "Maori" at bounding box center [182, 133] width 23 height 6
checkbox input "true"
click at [184, 140] on div "New Zealand European" at bounding box center [237, 146] width 132 height 13
click at [184, 144] on input "New Zealand European" at bounding box center [202, 147] width 62 height 6
checkbox input "true"
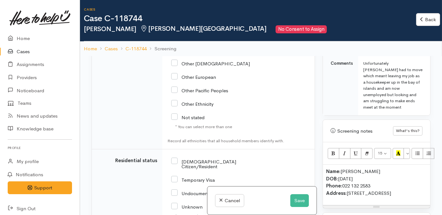
scroll to position [1041, 0]
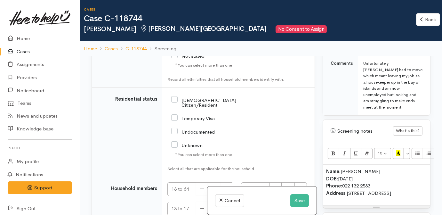
drag, startPoint x: 189, startPoint y: 94, endPoint x: 199, endPoint y: 124, distance: 31.2
click at [189, 97] on input "NZ Citizen/Resident" at bounding box center [211, 102] width 81 height 11
checkbox input "true"
click at [226, 182] on button "button" at bounding box center [227, 189] width 12 height 14
type input "1"
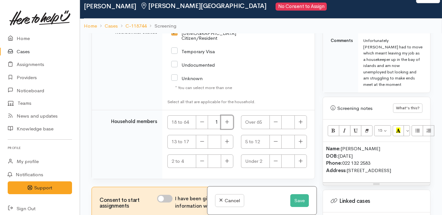
scroll to position [29, 0]
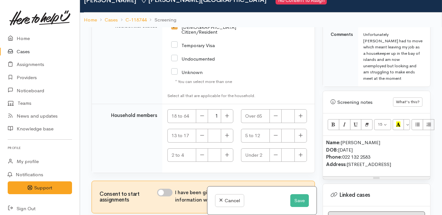
click at [165, 188] on input "I have been given consent to get help and share this information with appropria…" at bounding box center [164, 192] width 15 height 8
checkbox input "true"
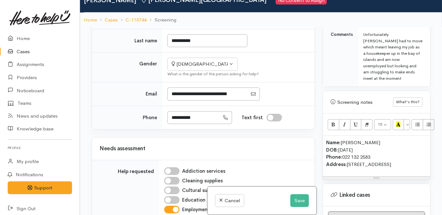
scroll to position [116, 0]
click at [357, 155] on div "Name: Temica Walkerwaru DOB: 27/03/2002 Phone: 022 132 2583 Address: 148 Hukanu…" at bounding box center [376, 156] width 107 height 40
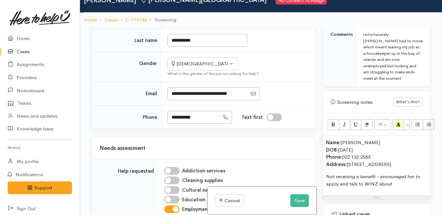
click at [396, 173] on p "Not receiving a benefit - encouraged her to apply and talk to WINZ about" at bounding box center [376, 180] width 101 height 14
click at [414, 173] on div "Name: Temica Walkerwaru DOB: 27/03/2002 Phone: 022 132 2583 Address: 148 Hukanu…" at bounding box center [376, 166] width 107 height 60
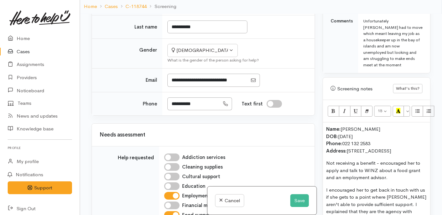
scroll to position [49, 0]
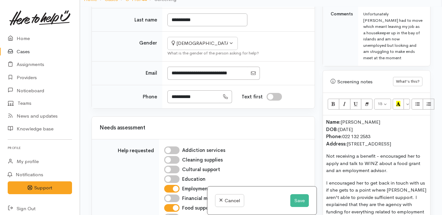
click at [270, 165] on div "Cultural support" at bounding box center [235, 169] width 143 height 8
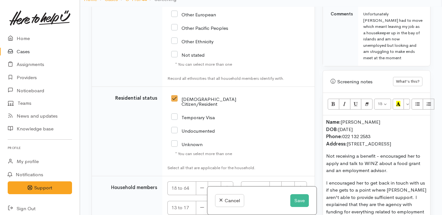
scroll to position [1085, 0]
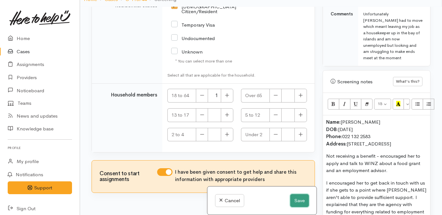
click at [300, 201] on button "Save" at bounding box center [299, 200] width 19 height 13
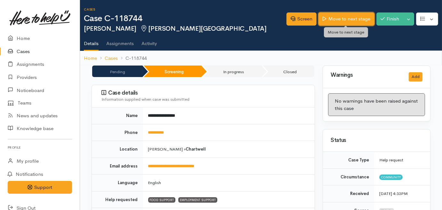
click at [335, 19] on link "Move to next stage" at bounding box center [346, 18] width 56 height 13
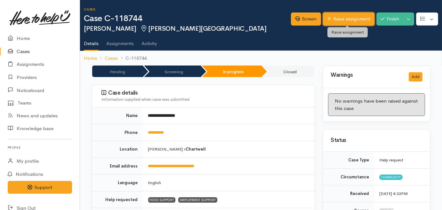
click at [344, 20] on link "Raise assignment" at bounding box center [348, 18] width 51 height 13
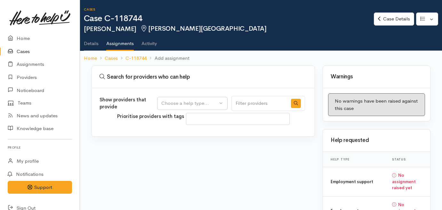
select select
click at [200, 99] on button "Choose a help type..." at bounding box center [192, 103] width 70 height 13
click at [178, 132] on span "Food support" at bounding box center [180, 133] width 30 height 7
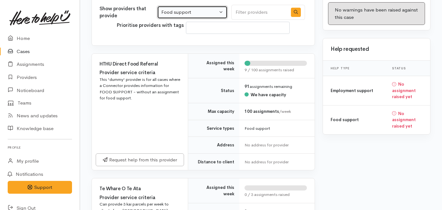
scroll to position [29, 0]
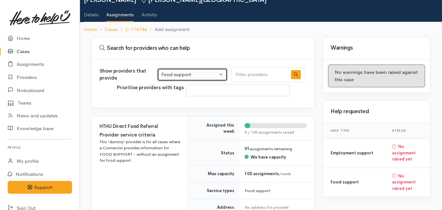
click at [181, 78] on button "Food support" at bounding box center [192, 74] width 70 height 13
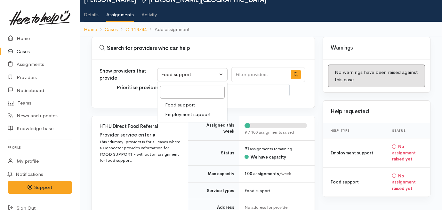
click at [179, 112] on span "Employment support" at bounding box center [187, 114] width 45 height 7
select select "10"
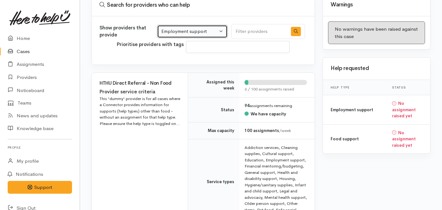
scroll to position [174, 0]
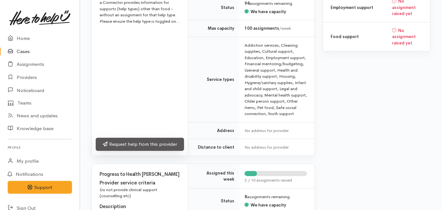
click at [151, 142] on link "Request help from this provider" at bounding box center [140, 144] width 88 height 13
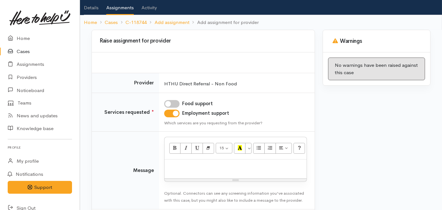
scroll to position [67, 0]
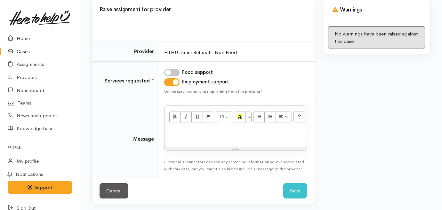
click at [185, 135] on p at bounding box center [236, 134] width 136 height 7
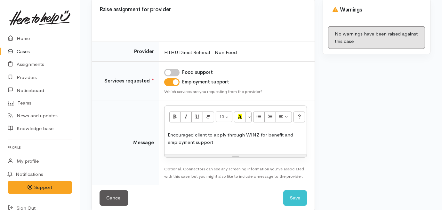
click at [267, 133] on p "Encouraged client to apply through WINZ for benefit and employment support" at bounding box center [236, 138] width 136 height 14
click at [285, 192] on button "Save" at bounding box center [295, 198] width 24 height 16
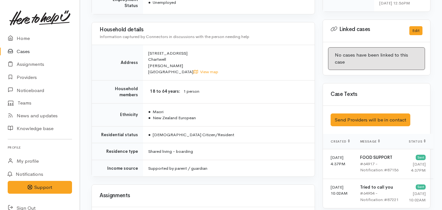
scroll to position [349, 0]
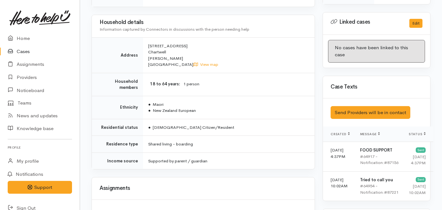
click at [12, 48] on icon at bounding box center [12, 52] width 9 height 8
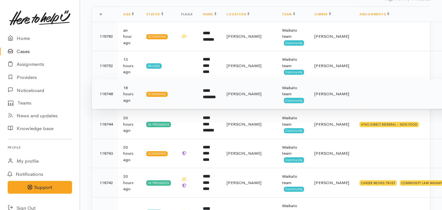
scroll to position [116, 0]
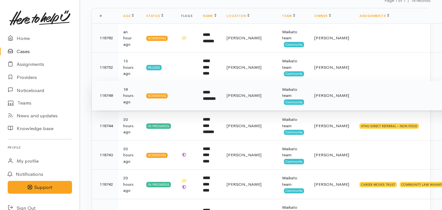
click at [206, 97] on td "**********" at bounding box center [210, 95] width 24 height 29
